Goal: Task Accomplishment & Management: Complete application form

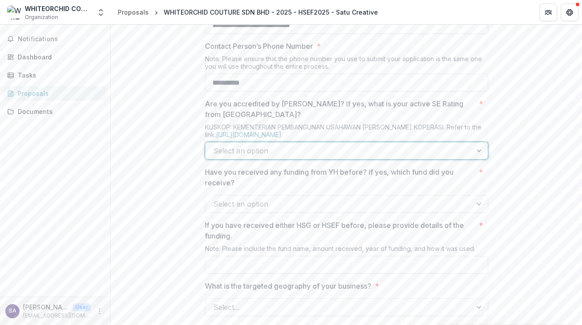
scroll to position [513, 0]
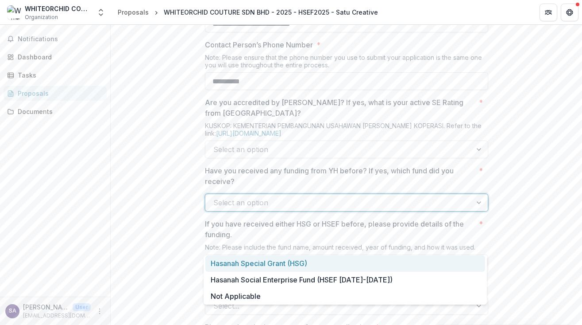
click at [479, 211] on div at bounding box center [480, 202] width 16 height 17
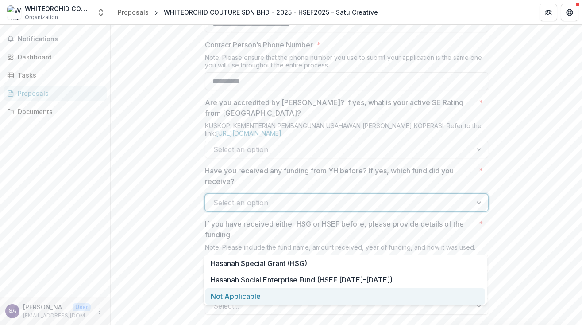
click at [333, 299] on div "Not Applicable" at bounding box center [345, 296] width 280 height 16
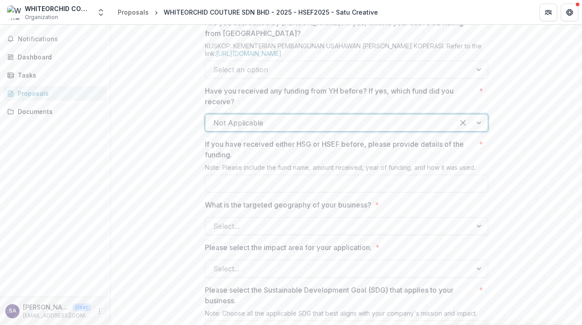
scroll to position [597, 0]
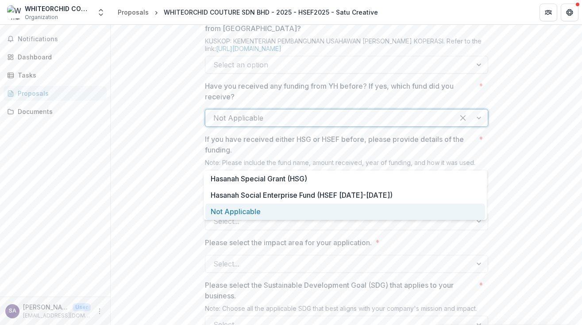
click at [477, 126] on div at bounding box center [471, 117] width 34 height 17
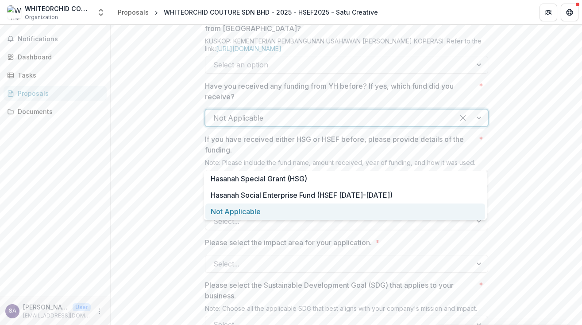
click at [477, 126] on div at bounding box center [471, 117] width 34 height 17
click at [426, 213] on div "Not Applicable" at bounding box center [345, 211] width 280 height 16
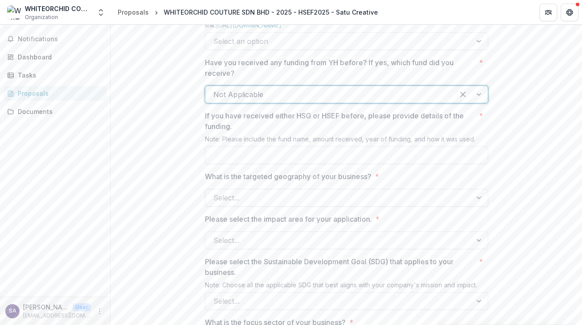
scroll to position [623, 0]
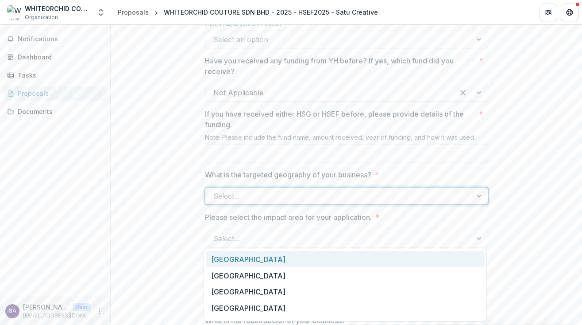
click at [474, 204] on div at bounding box center [480, 195] width 16 height 17
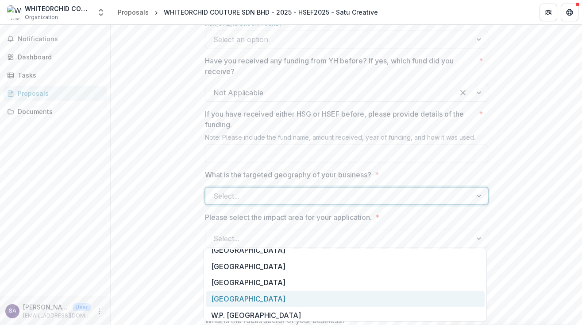
scroll to position [162, 0]
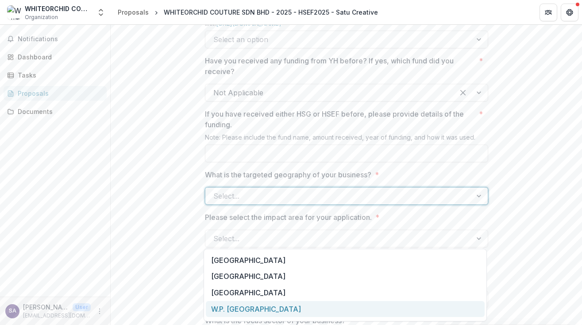
click at [307, 306] on div "W.P. [GEOGRAPHIC_DATA]" at bounding box center [345, 309] width 279 height 16
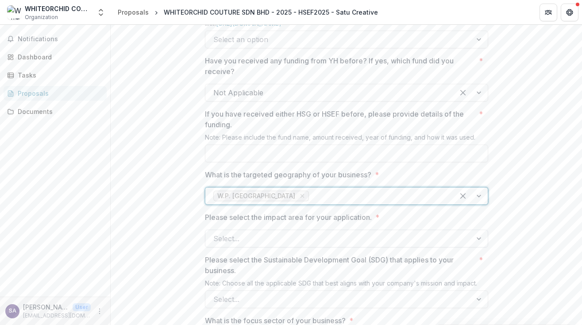
click at [475, 247] on div at bounding box center [480, 238] width 16 height 17
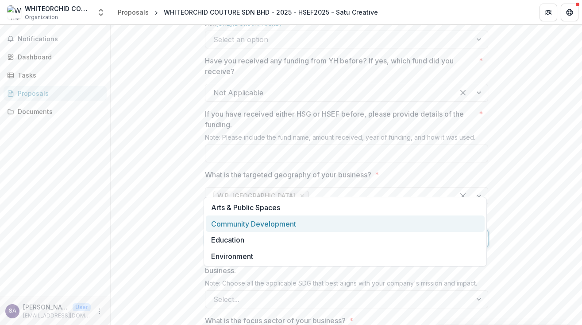
click at [367, 224] on div "Community Development" at bounding box center [345, 223] width 279 height 16
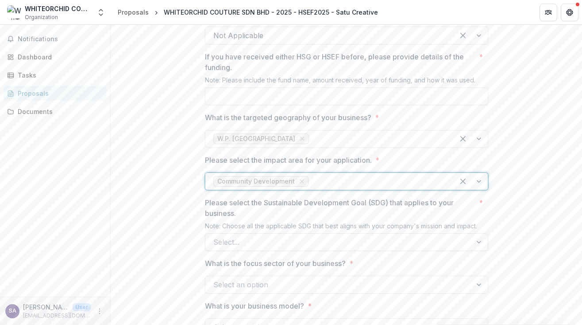
scroll to position [680, 0]
click at [478, 250] on div at bounding box center [480, 241] width 16 height 17
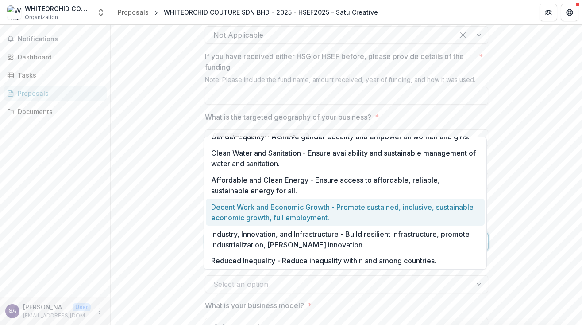
scroll to position [109, 0]
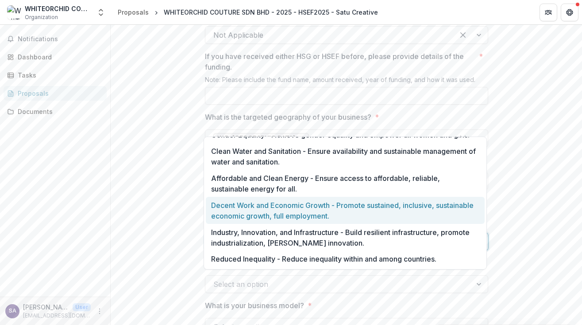
click at [370, 209] on div "Decent Work and Economic Growth - Promote sustained, inclusive, sustainable eco…" at bounding box center [345, 210] width 279 height 27
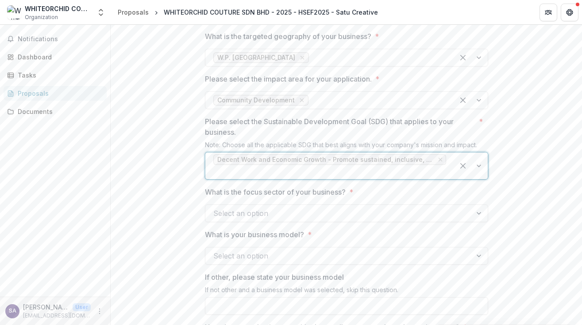
scroll to position [761, 0]
click at [477, 179] on div at bounding box center [471, 165] width 34 height 27
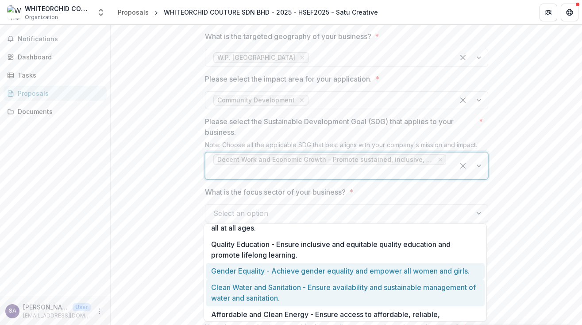
scroll to position [60, 0]
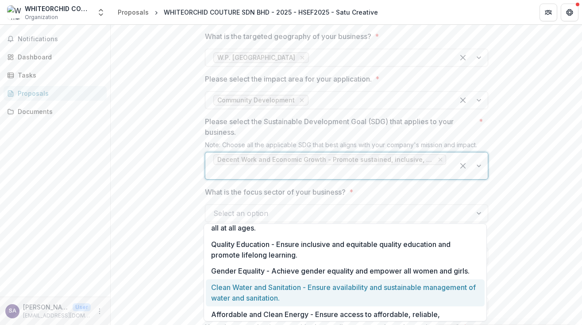
click at [430, 291] on div "Clean Water and Sanitation - Ensure availability and sustainable management of …" at bounding box center [345, 292] width 279 height 27
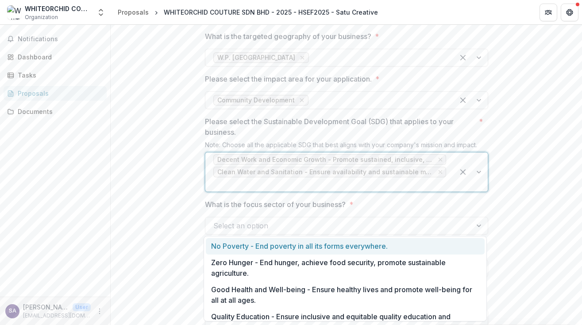
click at [476, 191] on div at bounding box center [471, 171] width 34 height 39
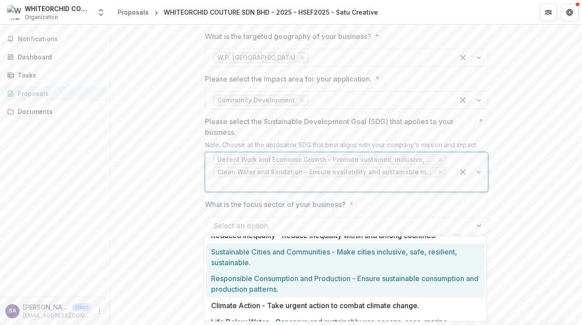
scroll to position [179, 0]
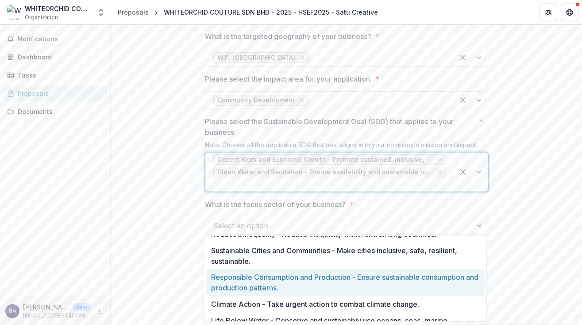
click at [410, 282] on div "Responsible Consumption and Production - Ensure sustainable consumption and pro…" at bounding box center [345, 282] width 279 height 27
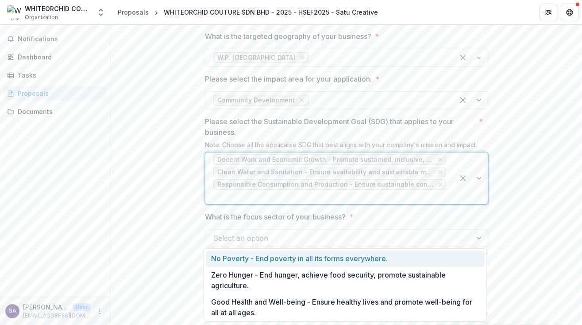
click at [477, 204] on div at bounding box center [471, 177] width 34 height 51
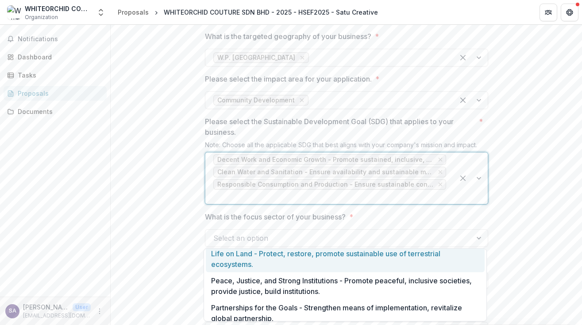
scroll to position [266, 0]
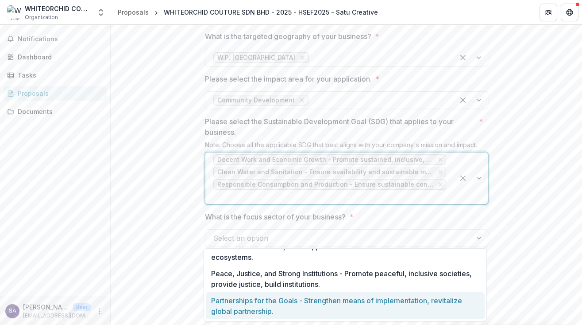
click at [411, 301] on div "Partnerships for the Goals - Strengthen means of implementation, revitalize glo…" at bounding box center [345, 305] width 279 height 27
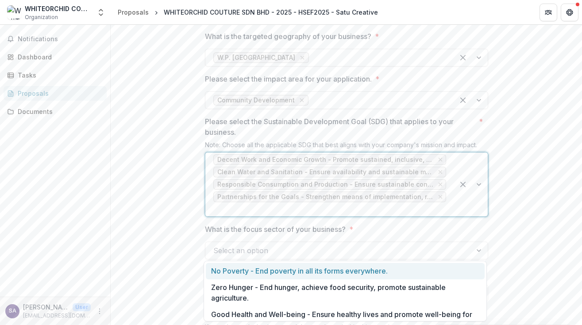
click at [477, 216] on div at bounding box center [471, 184] width 34 height 64
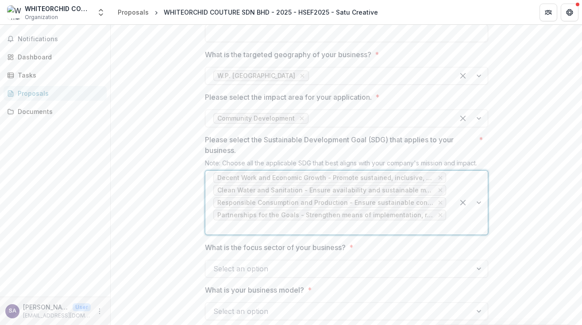
scroll to position [747, 0]
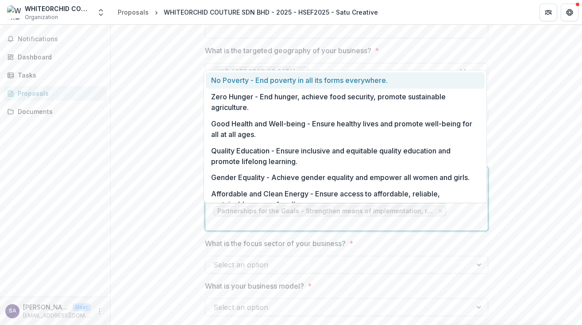
click at [476, 230] on div at bounding box center [471, 198] width 34 height 64
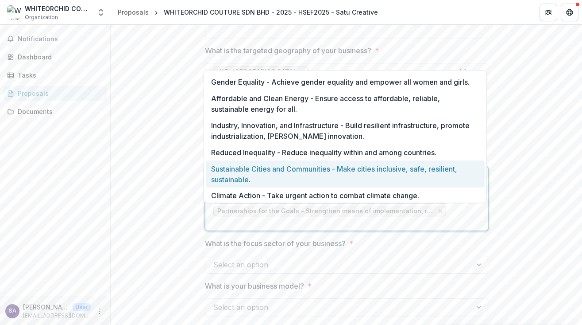
scroll to position [96, 0]
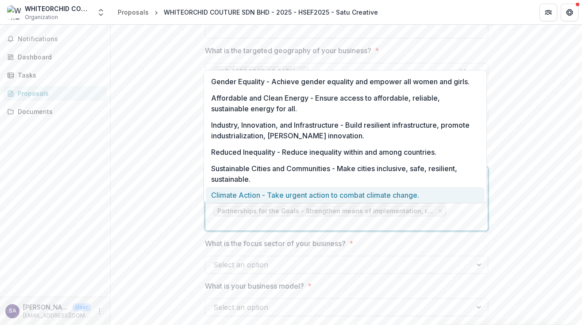
click at [374, 193] on div "Climate Action - Take urgent action to combat climate change." at bounding box center [345, 195] width 279 height 16
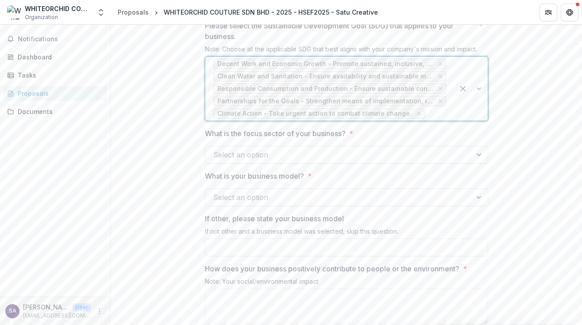
scroll to position [857, 0]
click at [476, 162] on div at bounding box center [480, 154] width 16 height 17
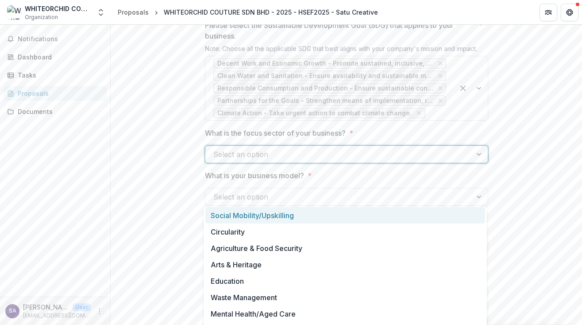
click at [291, 220] on div "Social Mobility/Upskilling" at bounding box center [345, 215] width 280 height 16
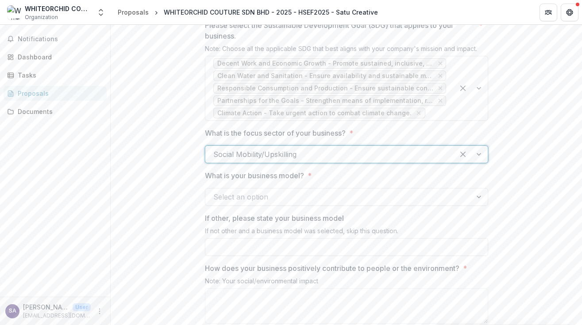
click at [478, 162] on div at bounding box center [471, 154] width 34 height 17
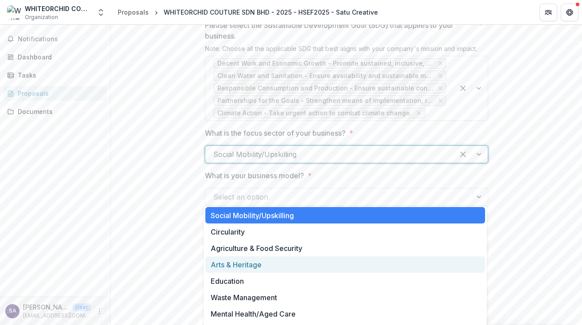
click at [317, 263] on div "Arts & Heritage" at bounding box center [345, 264] width 280 height 16
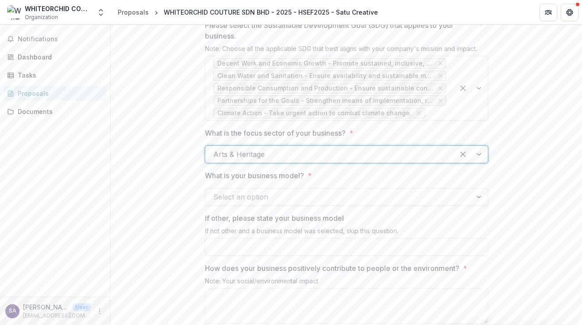
click at [475, 162] on div at bounding box center [471, 154] width 34 height 17
click at [420, 160] on div at bounding box center [329, 154] width 233 height 12
click at [478, 162] on div at bounding box center [471, 154] width 34 height 17
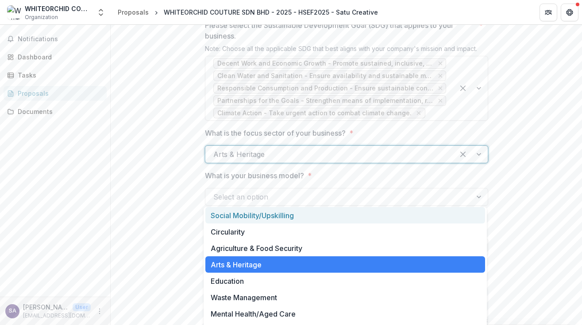
click at [419, 218] on div "Social Mobility/Upskilling" at bounding box center [345, 215] width 280 height 16
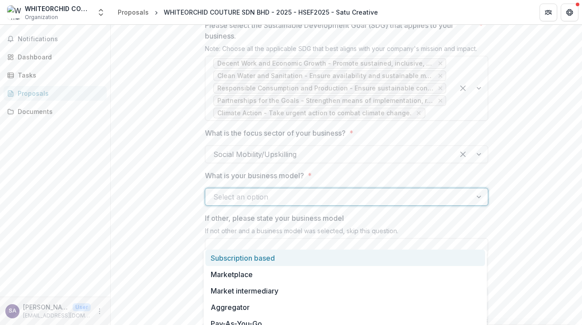
click at [477, 205] on div at bounding box center [480, 196] width 16 height 17
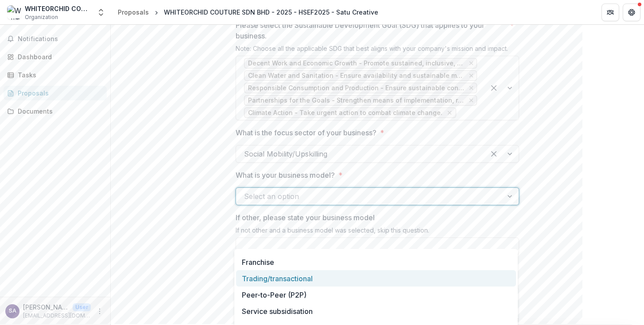
scroll to position [113, 0]
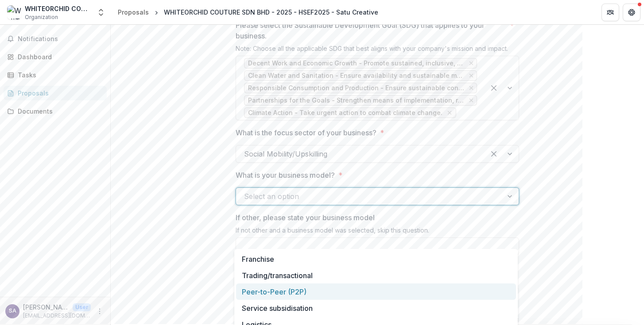
click at [340, 299] on div "Peer-to-Peer (P2P)" at bounding box center [376, 292] width 280 height 16
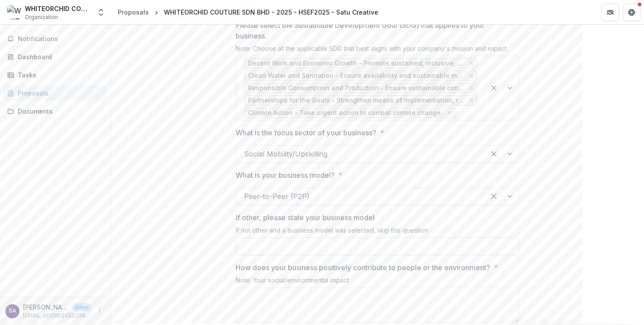
click at [416, 255] on input "If other, please state your business model" at bounding box center [377, 247] width 283 height 18
click at [386, 254] on input "If other, please state your business model" at bounding box center [377, 245] width 283 height 18
click at [201, 256] on div "**********" at bounding box center [377, 234] width 533 height 1830
click at [263, 254] on input "If other, please state your business model" at bounding box center [377, 245] width 283 height 18
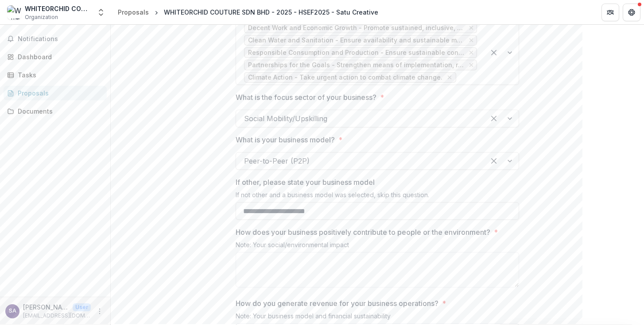
scroll to position [1024, 0]
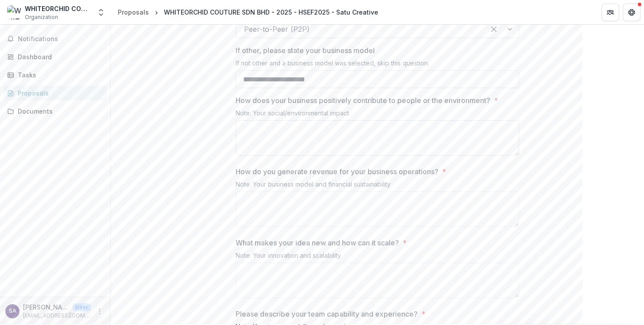
type input "**********"
click at [382, 156] on textarea "How does your business positively contribute to people or the environment? *" at bounding box center [377, 137] width 283 height 35
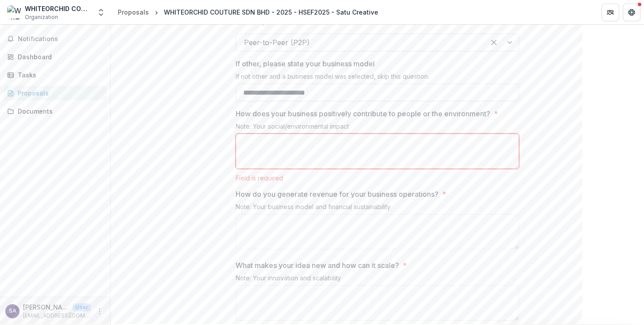
scroll to position [1011, 0]
click at [294, 119] on p "How does your business positively contribute to people or the environment?" at bounding box center [363, 113] width 255 height 11
click at [294, 151] on textarea "How does your business positively contribute to people or the environment? *" at bounding box center [377, 150] width 283 height 35
click at [288, 119] on p "How does your business positively contribute to people or the environment?" at bounding box center [363, 113] width 255 height 11
click at [288, 153] on textarea "How does your business positively contribute to people or the environment? *" at bounding box center [377, 150] width 283 height 35
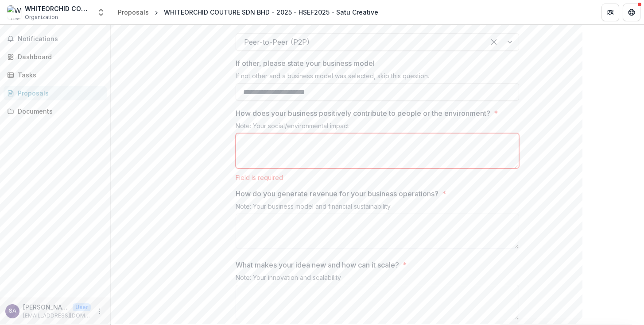
click at [286, 119] on p "How does your business positively contribute to people or the environment?" at bounding box center [363, 113] width 255 height 11
click at [286, 153] on textarea "How does your business positively contribute to people or the environment? *" at bounding box center [377, 150] width 283 height 35
paste textarea "**********"
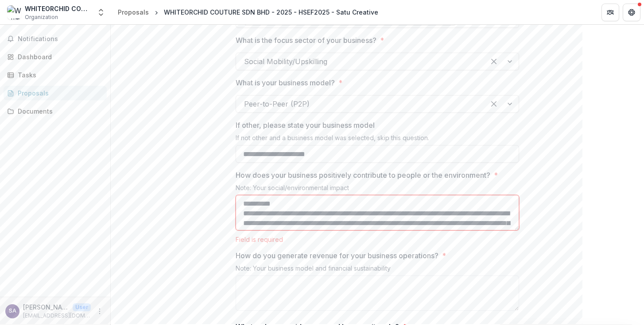
scroll to position [2, 0]
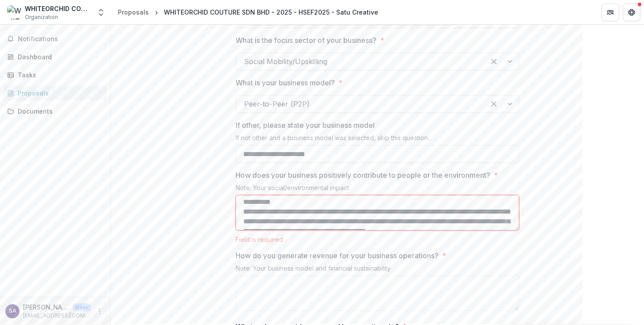
click at [272, 231] on textarea "**********" at bounding box center [377, 212] width 283 height 35
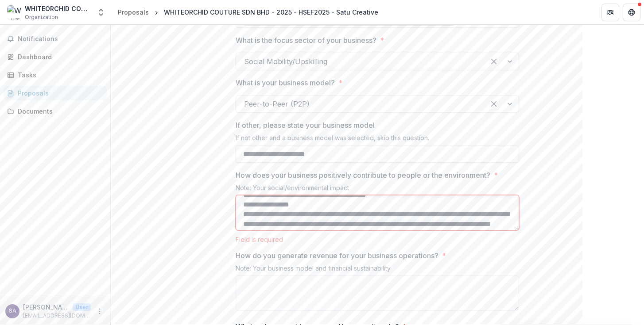
scroll to position [0, 0]
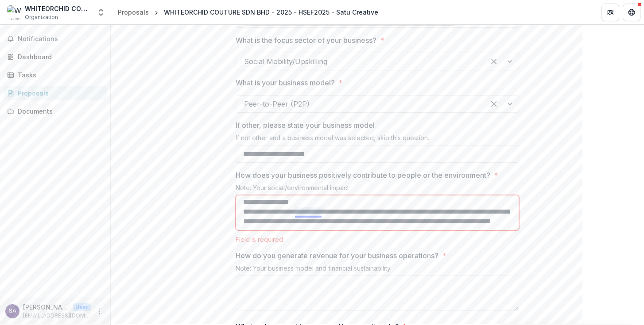
click at [312, 231] on textarea "**********" at bounding box center [377, 212] width 283 height 35
click at [464, 231] on textarea "**********" at bounding box center [377, 212] width 283 height 35
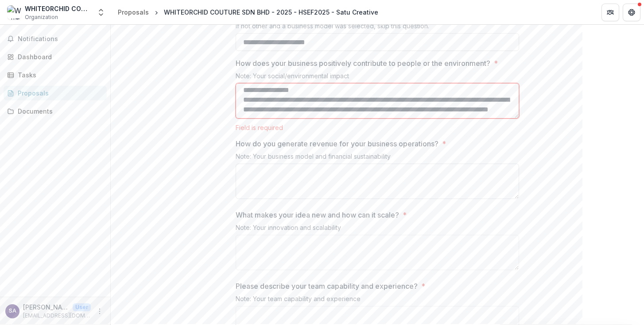
type textarea "**********"
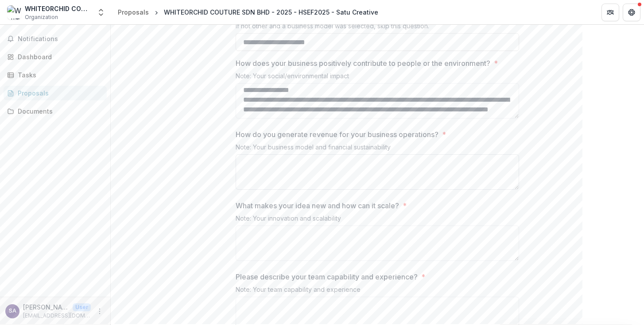
click at [447, 190] on textarea "How do you generate revenue for your business operations? *" at bounding box center [377, 172] width 283 height 35
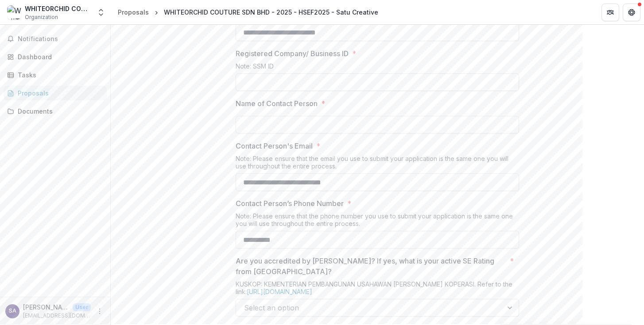
click at [282, 91] on input "Registered Company/ Business ID *" at bounding box center [377, 82] width 283 height 18
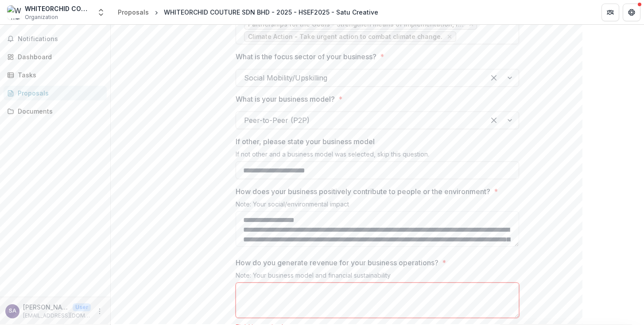
scroll to position [1033, 0]
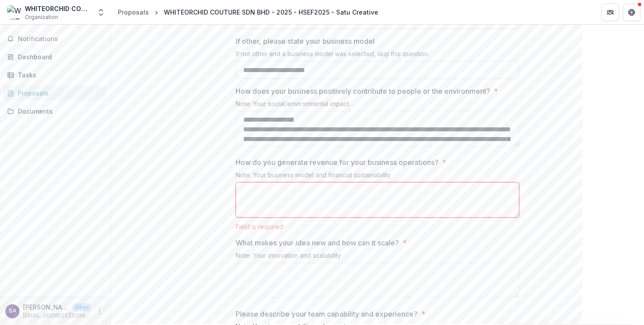
click at [290, 218] on textarea "How do you generate revenue for your business operations? *" at bounding box center [377, 199] width 283 height 35
paste textarea "**********"
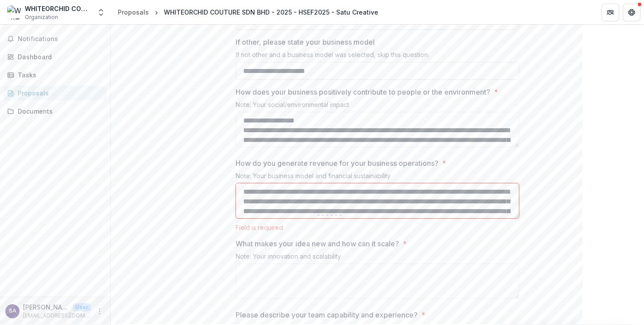
scroll to position [1032, 0]
drag, startPoint x: 314, startPoint y: 234, endPoint x: 340, endPoint y: 233, distance: 26.6
click at [341, 220] on textarea "**********" at bounding box center [377, 201] width 283 height 35
click at [311, 220] on textarea "**********" at bounding box center [377, 201] width 283 height 35
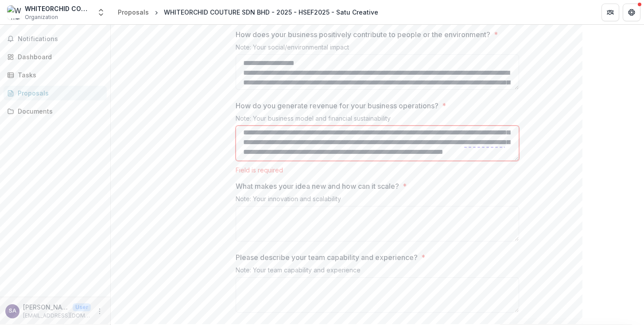
scroll to position [1123, 0]
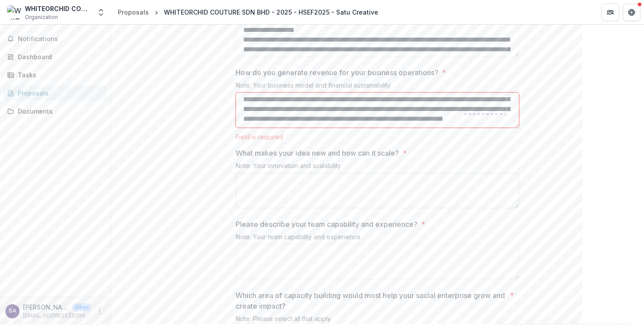
type textarea "**********"
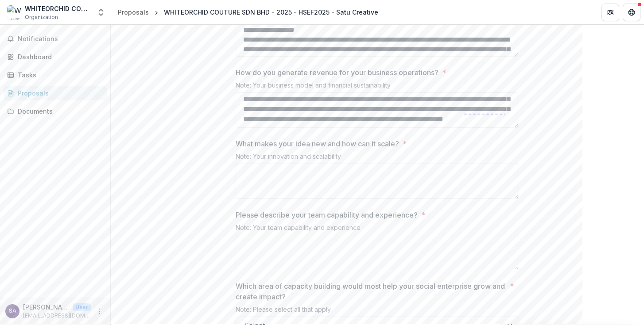
click at [339, 199] on textarea "What makes your idea new and how can it scale? *" at bounding box center [377, 181] width 283 height 35
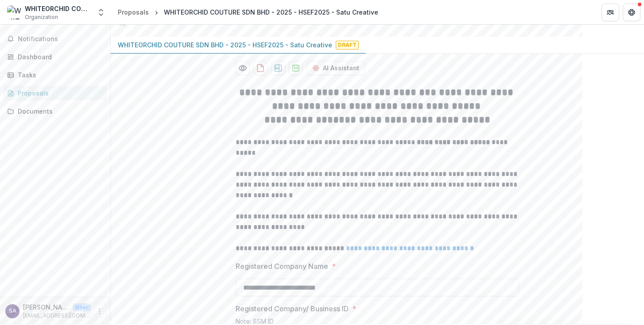
scroll to position [0, 0]
